Goal: Entertainment & Leisure: Consume media (video, audio)

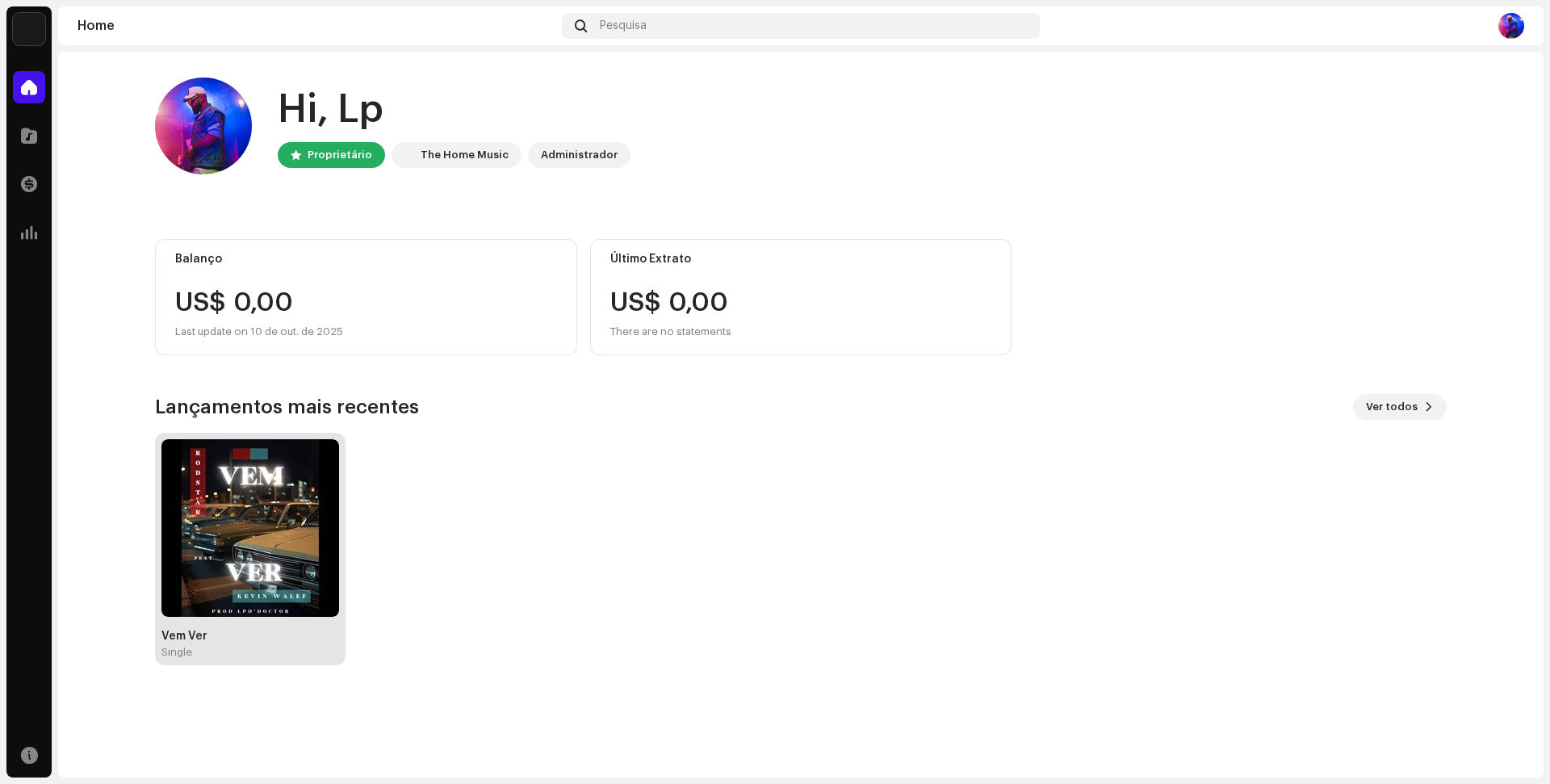
click at [275, 521] on img at bounding box center [249, 527] width 177 height 177
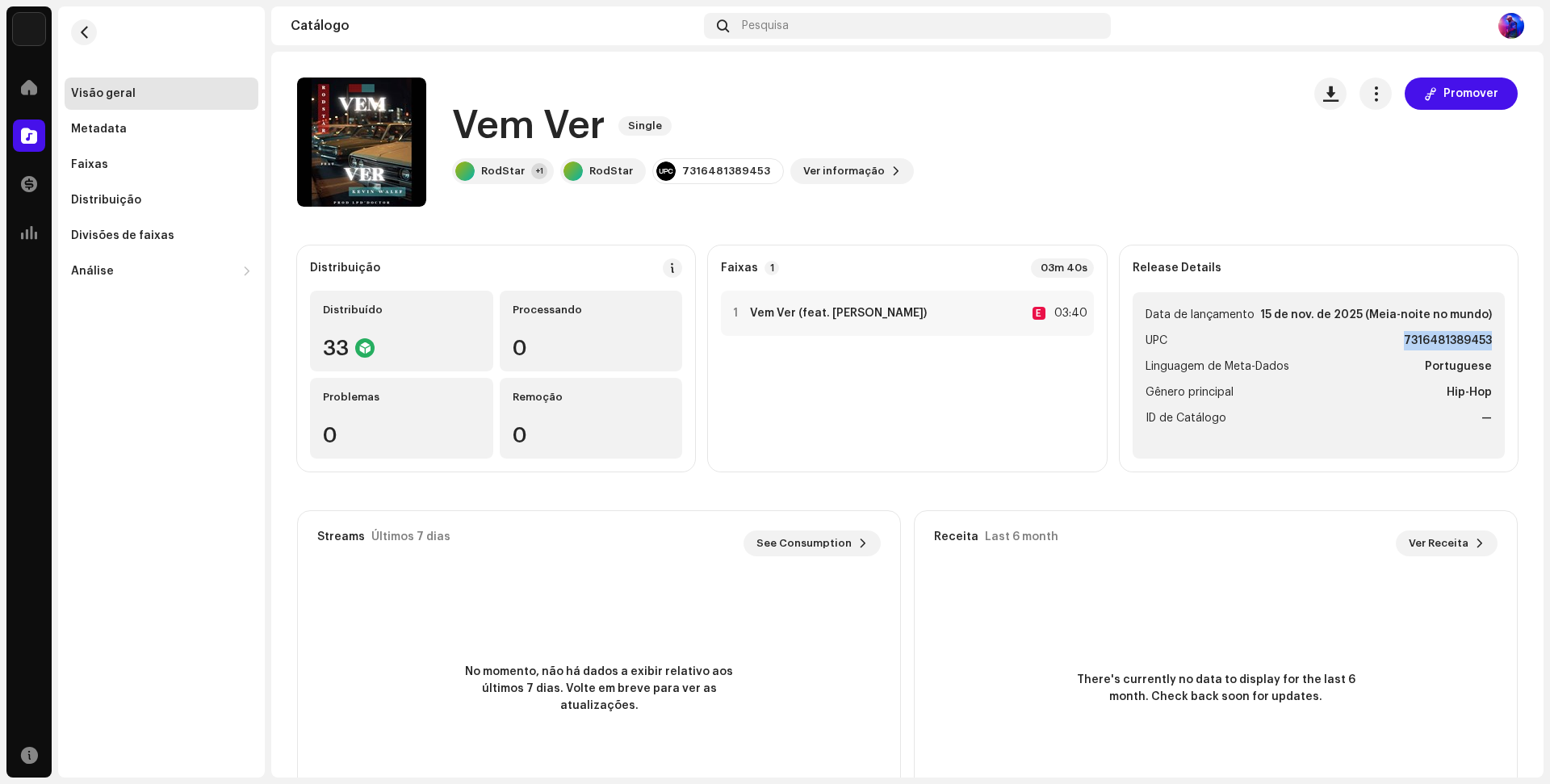
drag, startPoint x: 1396, startPoint y: 342, endPoint x: 1486, endPoint y: 341, distance: 90.0
click at [1486, 341] on ul "Data de lançamento [DATE] (Meia-noite no mundo) UPC 7316481389453 Linguagem de …" at bounding box center [1319, 375] width 372 height 166
copy strong "7316481389453"
click at [732, 311] on div at bounding box center [736, 313] width 12 height 13
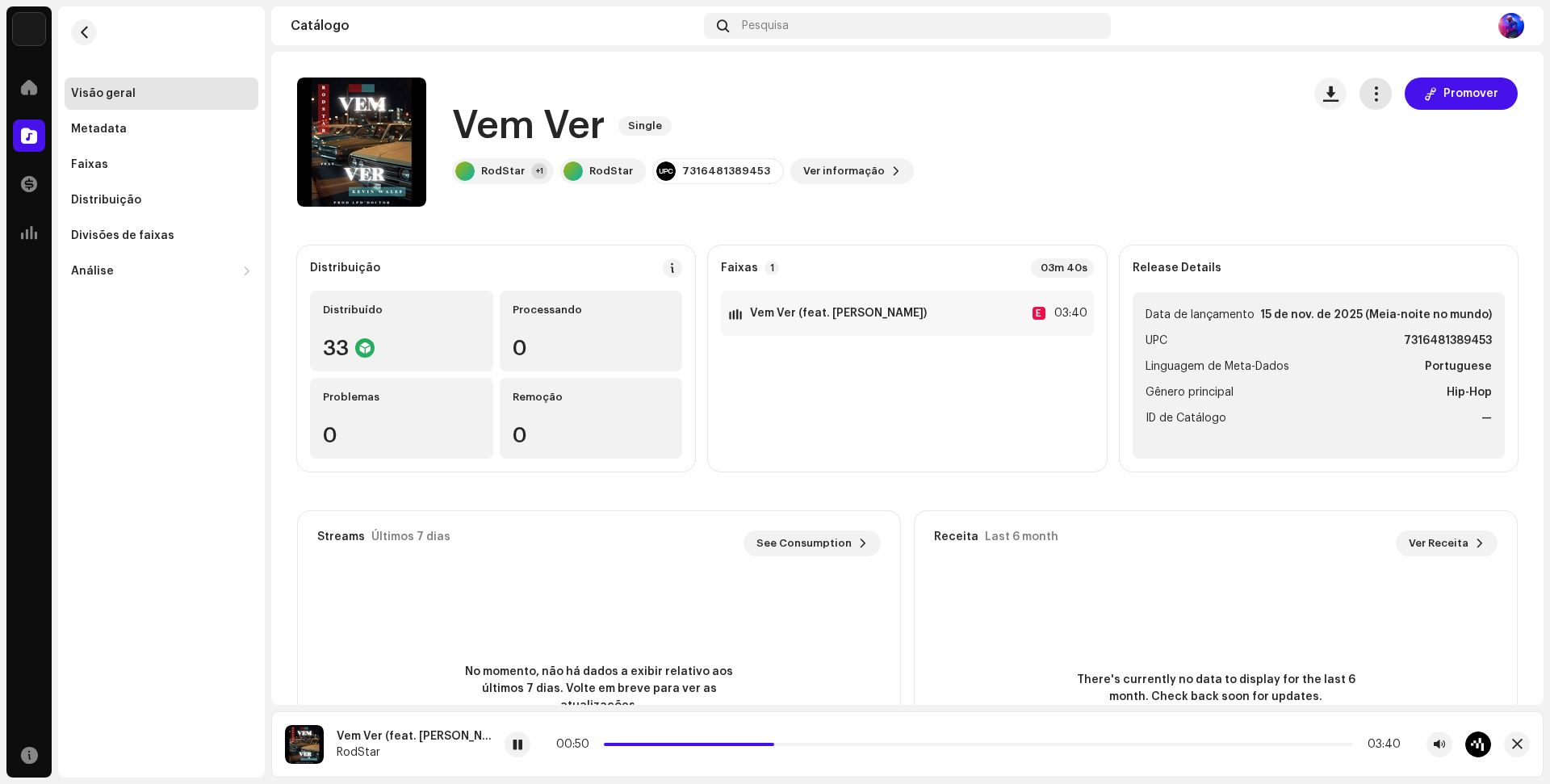
click at [1369, 93] on span "button" at bounding box center [1376, 93] width 15 height 13
click at [1146, 99] on div "Vem Ver Single RodStar +1 RodStar 7316481389453 Ver informação Promover" at bounding box center [792, 142] width 991 height 129
click at [605, 743] on span at bounding box center [739, 744] width 272 height 3
click at [617, 742] on p-slider at bounding box center [979, 744] width 750 height 3
click at [638, 744] on span at bounding box center [643, 744] width 8 height 8
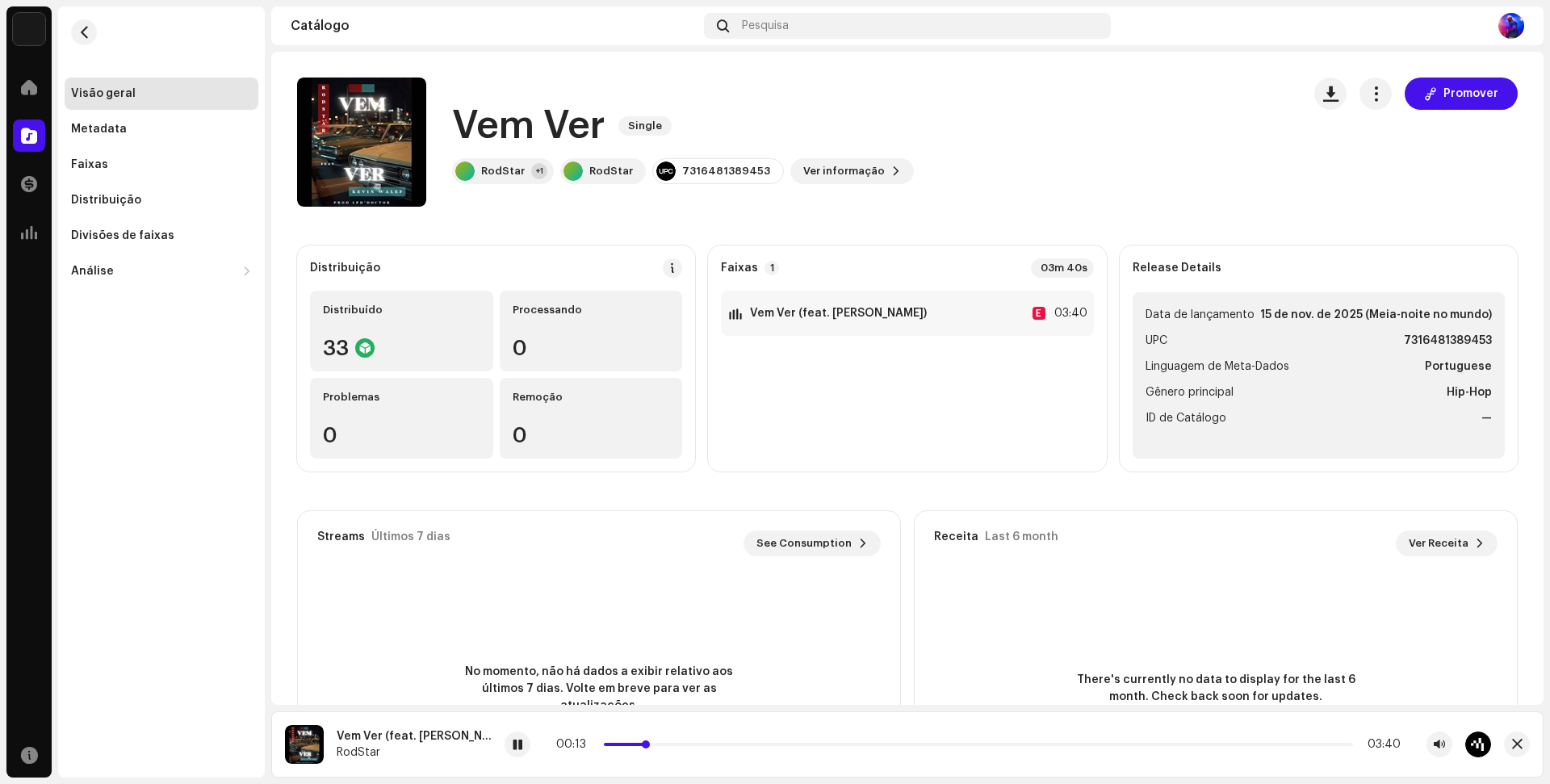
click at [645, 743] on p-slider at bounding box center [979, 744] width 750 height 3
click at [656, 744] on p-slider at bounding box center [979, 744] width 750 height 3
click at [665, 743] on span at bounding box center [658, 744] width 109 height 3
click at [645, 743] on span at bounding box center [643, 744] width 78 height 3
click at [513, 745] on span at bounding box center [517, 744] width 9 height 13
